Goal: Transaction & Acquisition: Purchase product/service

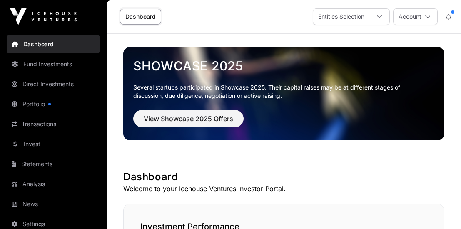
click at [40, 65] on link "Fund Investments" at bounding box center [53, 64] width 93 height 18
click at [45, 65] on link "Fund Investments" at bounding box center [53, 64] width 93 height 18
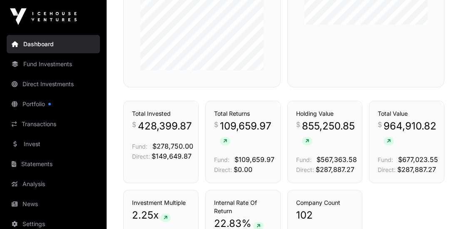
scroll to position [612, 0]
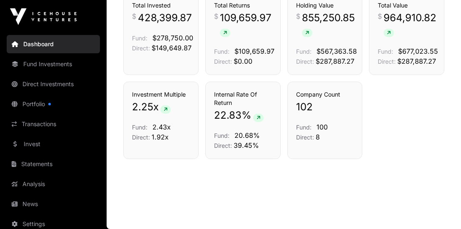
click at [36, 65] on link "Fund Investments" at bounding box center [53, 64] width 93 height 18
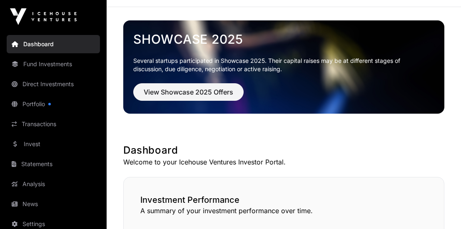
scroll to position [0, 0]
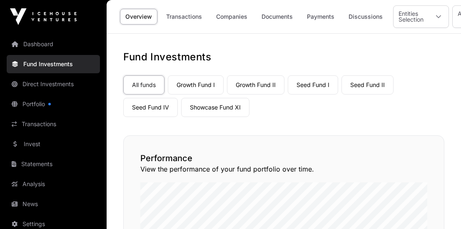
click at [153, 107] on link "Seed Fund IV" at bounding box center [150, 107] width 55 height 19
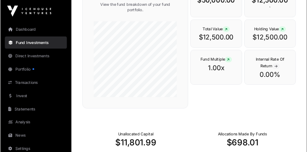
scroll to position [180, 0]
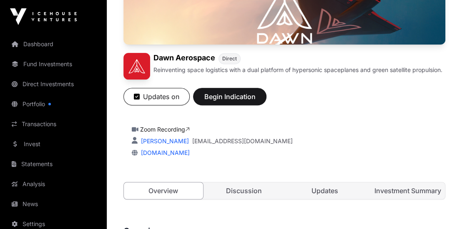
scroll to position [90, 0]
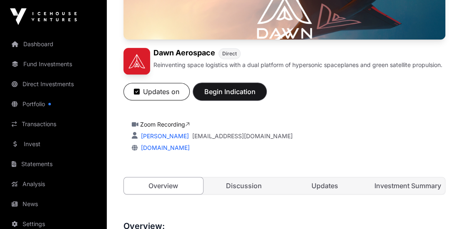
click at [224, 95] on span "Begin Indication" at bounding box center [229, 92] width 52 height 10
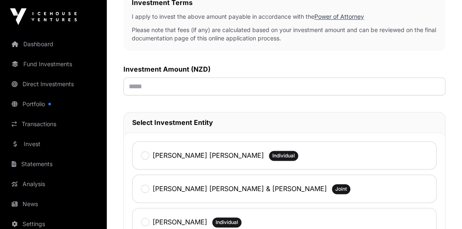
scroll to position [315, 0]
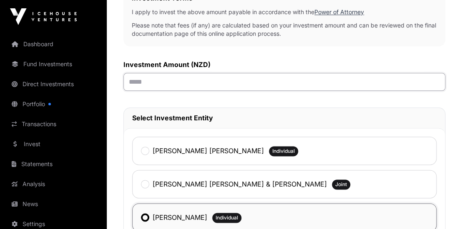
drag, startPoint x: 152, startPoint y: 81, endPoint x: 108, endPoint y: 78, distance: 44.2
click at [123, 78] on input "text" at bounding box center [284, 82] width 322 height 18
drag, startPoint x: 128, startPoint y: 81, endPoint x: 156, endPoint y: 82, distance: 27.5
click at [156, 82] on input "text" at bounding box center [284, 82] width 322 height 18
type input "*******"
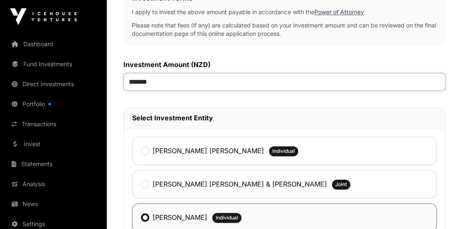
scroll to position [540, 0]
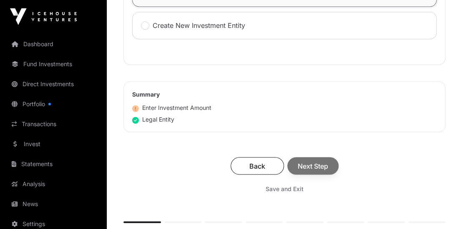
click at [244, 128] on div "Summary Enter Investment Amount Legal Entity" at bounding box center [284, 106] width 322 height 51
click at [313, 162] on span "Next Step" at bounding box center [312, 166] width 30 height 10
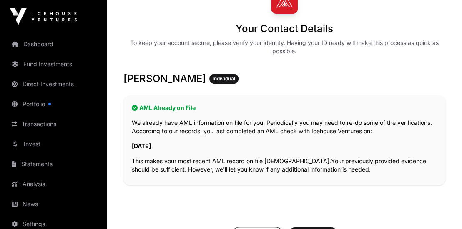
scroll to position [135, 0]
